Goal: Entertainment & Leisure: Consume media (video, audio)

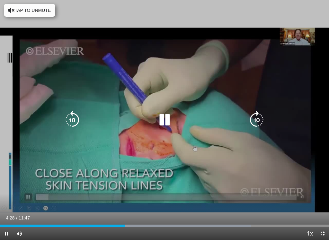
click at [74, 119] on icon "Video Player" at bounding box center [72, 120] width 18 height 18
click at [75, 118] on icon "Video Player" at bounding box center [72, 120] width 18 height 18
click at [74, 119] on icon "Video Player" at bounding box center [72, 120] width 18 height 18
click at [74, 120] on icon "Video Player" at bounding box center [72, 120] width 18 height 18
click at [165, 119] on icon "Video Player" at bounding box center [164, 120] width 18 height 18
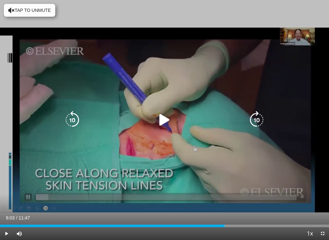
click at [78, 116] on icon "Video Player" at bounding box center [72, 120] width 18 height 18
click at [160, 122] on icon "Video Player" at bounding box center [164, 120] width 18 height 18
click at [80, 117] on icon "Video Player" at bounding box center [72, 120] width 18 height 18
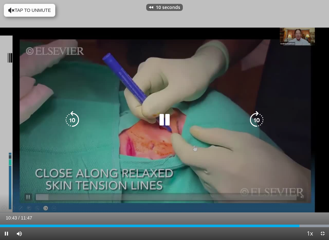
click at [70, 120] on icon "Video Player" at bounding box center [72, 120] width 18 height 18
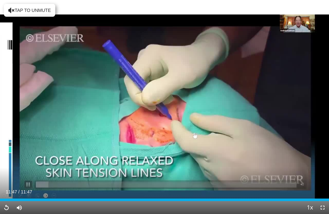
scroll to position [99, 0]
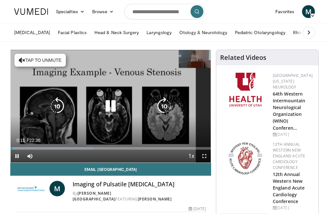
click at [162, 108] on icon "Video Player" at bounding box center [164, 106] width 18 height 18
click at [158, 107] on icon "Video Player" at bounding box center [164, 106] width 18 height 18
click at [160, 105] on icon "Video Player" at bounding box center [164, 106] width 18 height 18
click at [166, 104] on icon "Video Player" at bounding box center [164, 106] width 18 height 18
click at [162, 107] on icon "Video Player" at bounding box center [164, 106] width 18 height 18
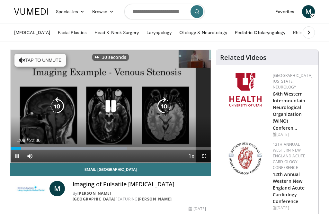
click at [165, 103] on icon "Video Player" at bounding box center [164, 106] width 18 height 18
click at [162, 107] on icon "Video Player" at bounding box center [164, 106] width 18 height 18
click at [162, 106] on icon "Video Player" at bounding box center [164, 106] width 18 height 18
click at [167, 105] on icon "Video Player" at bounding box center [164, 106] width 18 height 18
click at [166, 103] on icon "Video Player" at bounding box center [164, 106] width 18 height 18
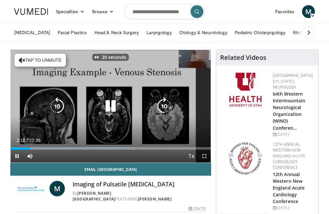
click at [165, 103] on icon "Video Player" at bounding box center [164, 106] width 18 height 18
click at [165, 105] on icon "Video Player" at bounding box center [164, 106] width 18 height 18
click at [166, 106] on icon "Video Player" at bounding box center [164, 106] width 18 height 18
click at [166, 105] on icon "Video Player" at bounding box center [164, 106] width 18 height 18
click at [56, 104] on icon "Video Player" at bounding box center [57, 106] width 18 height 18
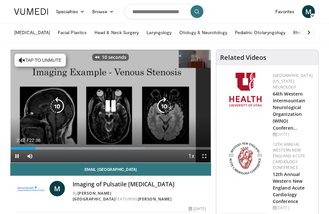
click at [56, 101] on icon "Video Player" at bounding box center [57, 106] width 18 height 18
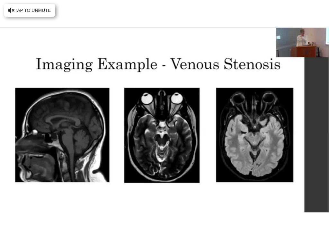
click at [266, 113] on icon "Video Player" at bounding box center [257, 120] width 18 height 18
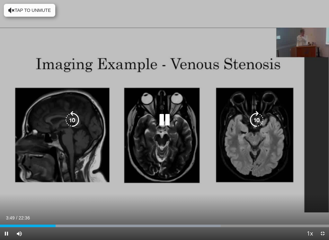
click at [71, 119] on icon "Video Player" at bounding box center [72, 120] width 18 height 18
click at [78, 118] on icon "Video Player" at bounding box center [72, 120] width 18 height 18
click at [257, 118] on icon "Video Player" at bounding box center [257, 120] width 18 height 18
click at [256, 120] on icon "Video Player" at bounding box center [257, 120] width 18 height 18
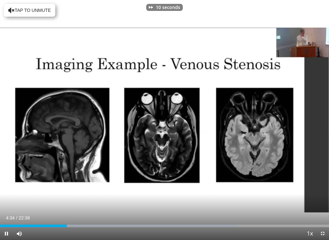
click at [62, 119] on div "10 seconds Tap to unmute" at bounding box center [164, 120] width 329 height 240
click at [76, 119] on icon "Video Player" at bounding box center [72, 120] width 18 height 18
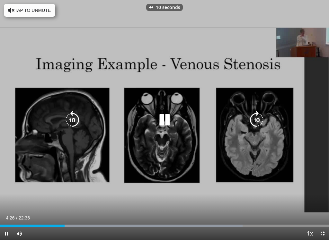
click at [75, 119] on icon "Video Player" at bounding box center [72, 120] width 18 height 18
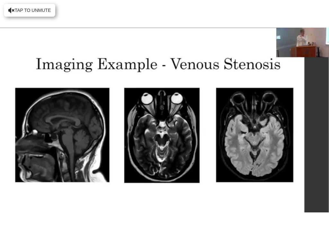
click at [163, 111] on icon "Video Player" at bounding box center [164, 120] width 18 height 18
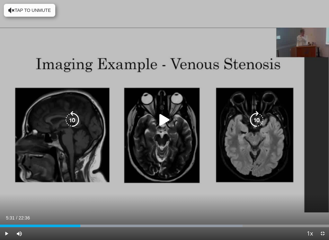
click at [68, 120] on icon "Video Player" at bounding box center [72, 120] width 18 height 18
click at [161, 120] on icon "Video Player" at bounding box center [164, 120] width 18 height 18
click at [161, 122] on icon "Video Player" at bounding box center [164, 120] width 18 height 18
click at [169, 122] on icon "Video Player" at bounding box center [164, 120] width 18 height 18
click at [165, 117] on icon "Video Player" at bounding box center [164, 120] width 18 height 18
